Goal: Obtain resource: Obtain resource

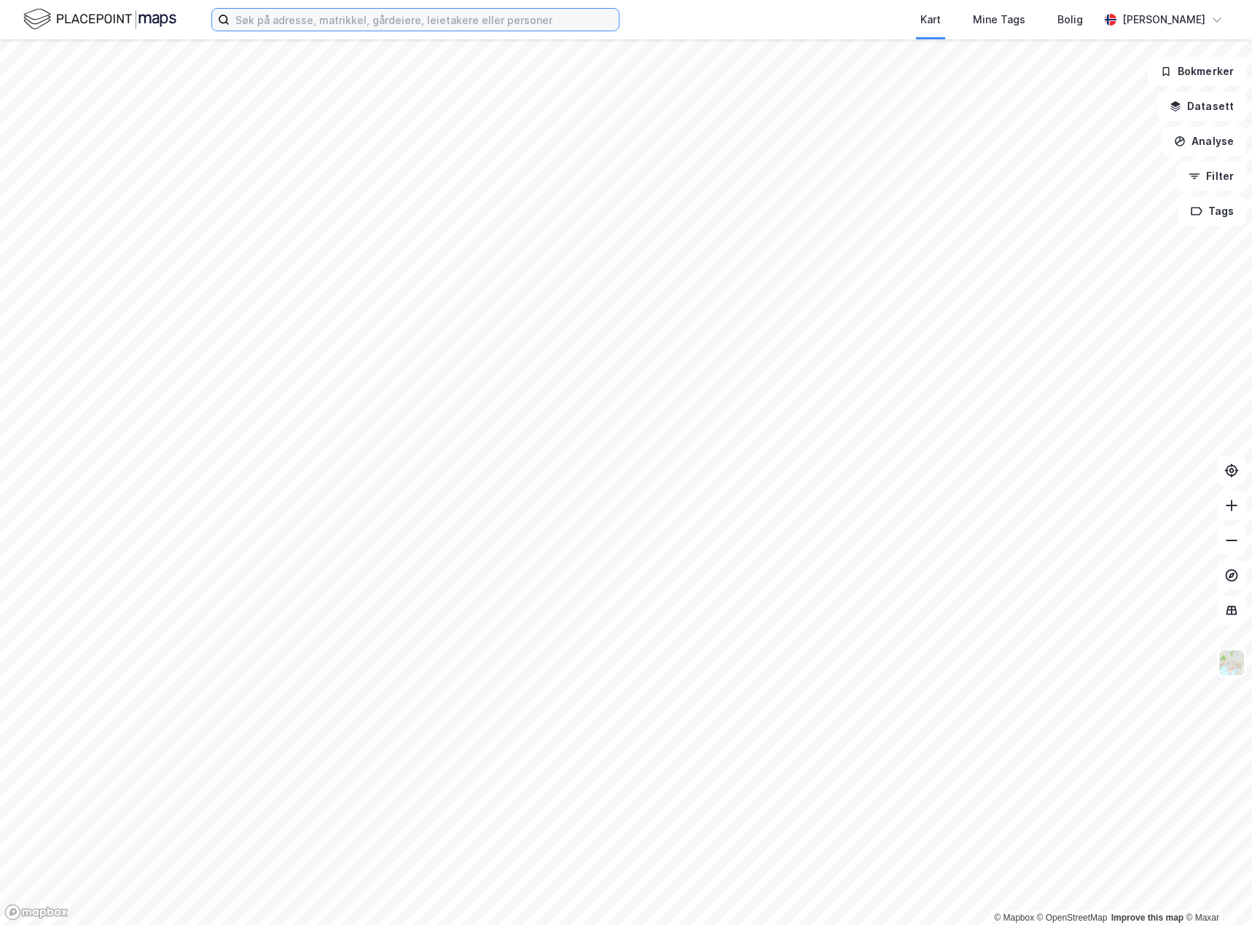
click at [374, 24] on input at bounding box center [423, 20] width 389 height 22
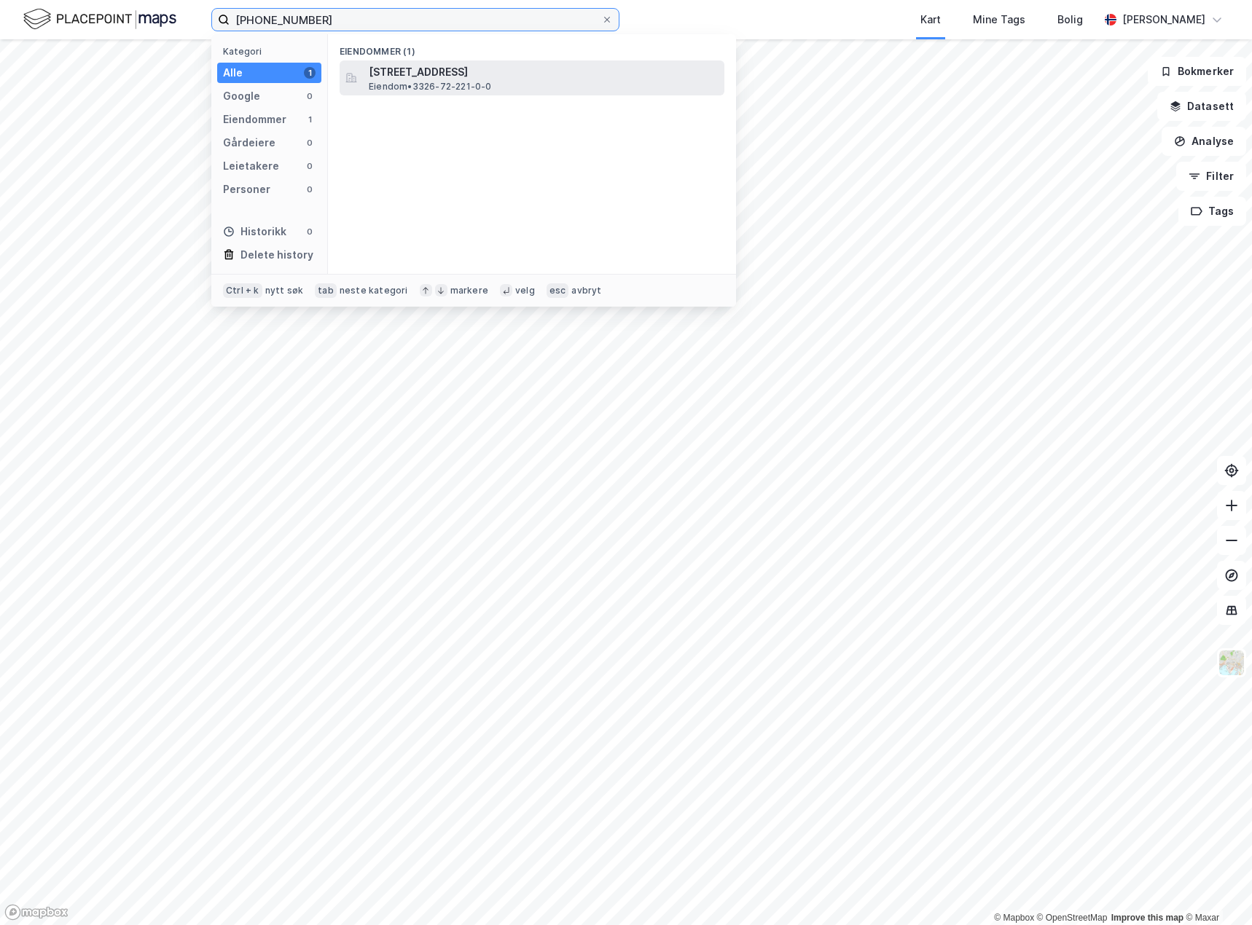
type input "[PHONE_NUMBER]"
click at [419, 89] on span "Eiendom • 3326-72-221-0-0" at bounding box center [430, 87] width 123 height 12
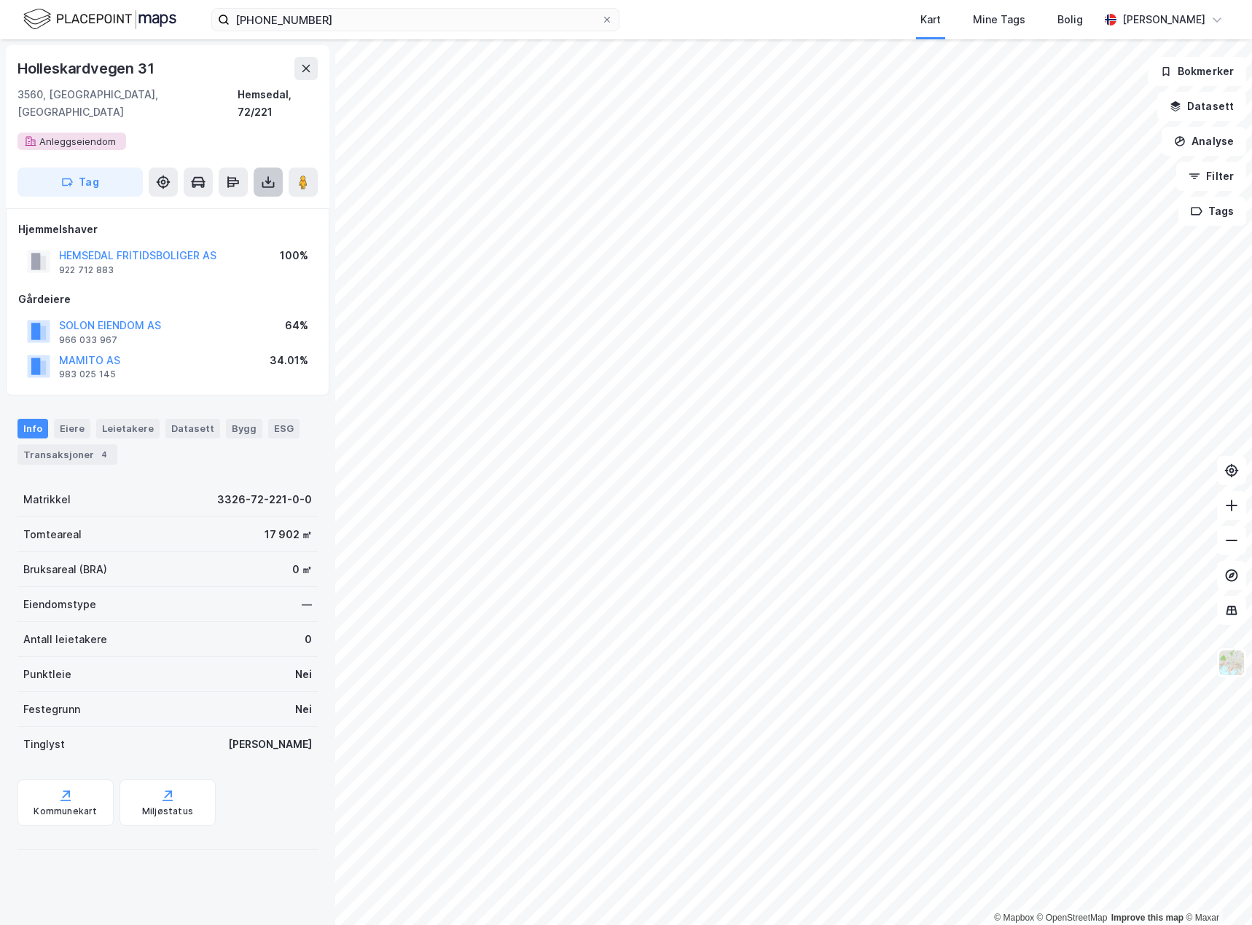
click at [270, 175] on icon at bounding box center [268, 182] width 15 height 15
click at [216, 205] on div "Last ned grunnbok" at bounding box center [196, 211] width 85 height 12
